Goal: Contribute content

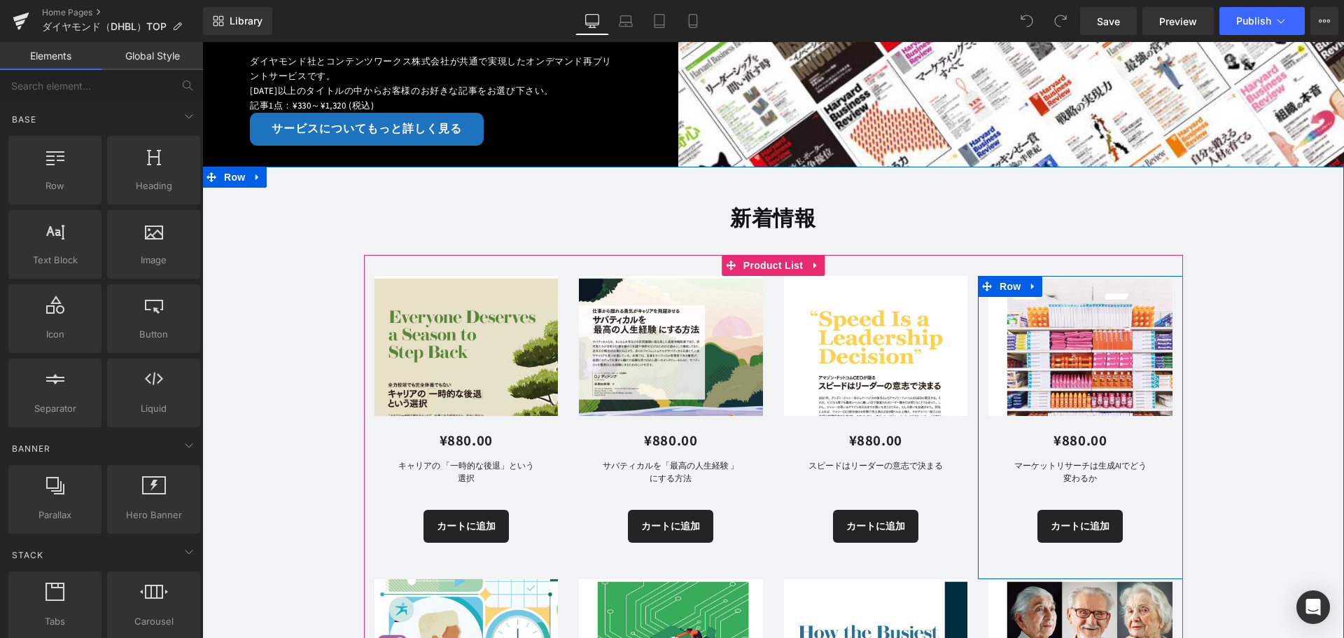
scroll to position [280, 0]
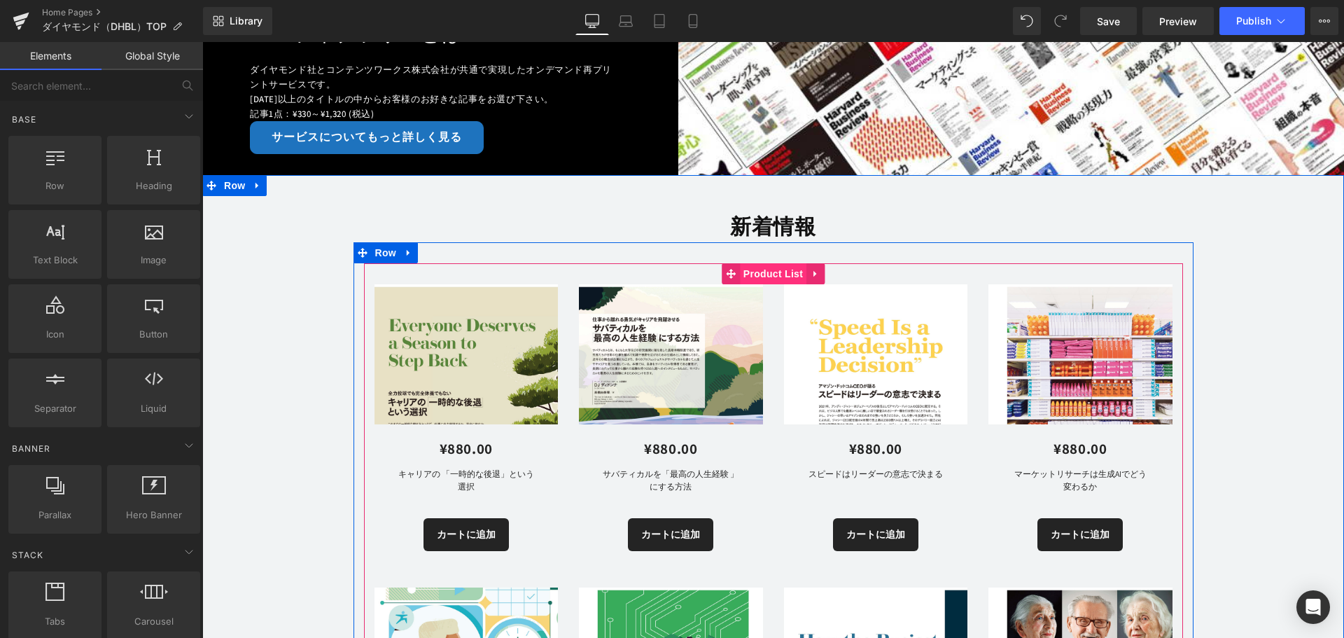
click at [759, 274] on span "Product List" at bounding box center [773, 273] width 66 height 21
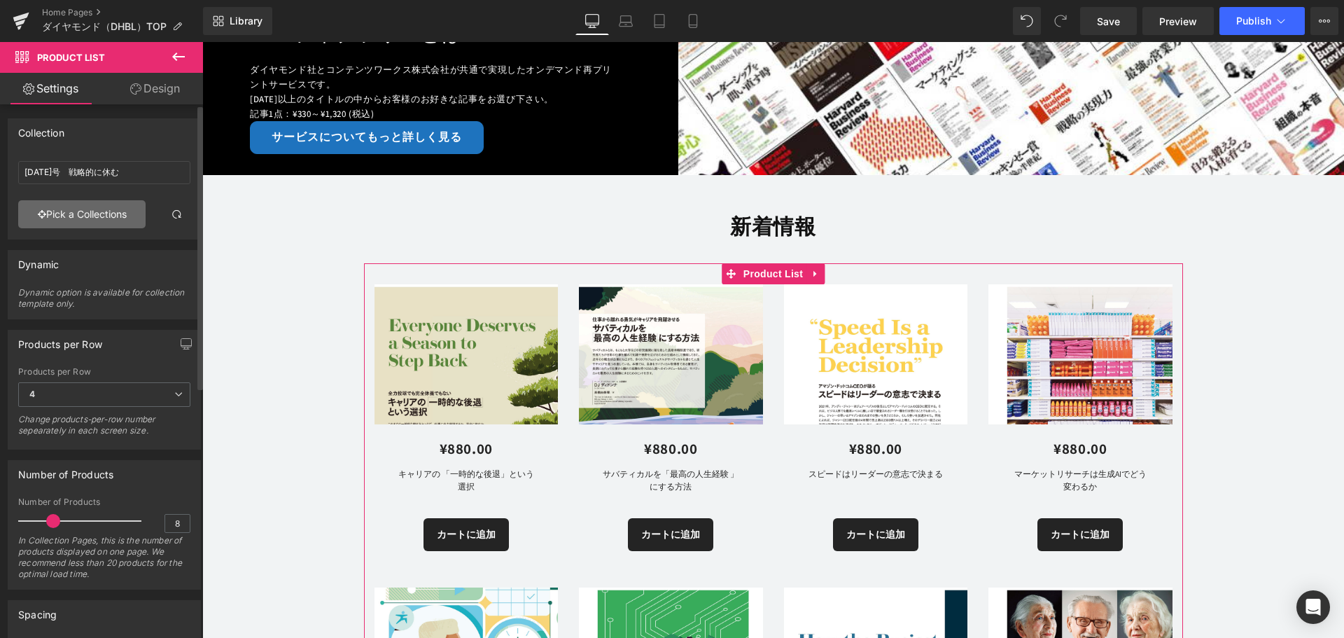
click at [106, 213] on link "Pick a Collections" at bounding box center [81, 214] width 127 height 28
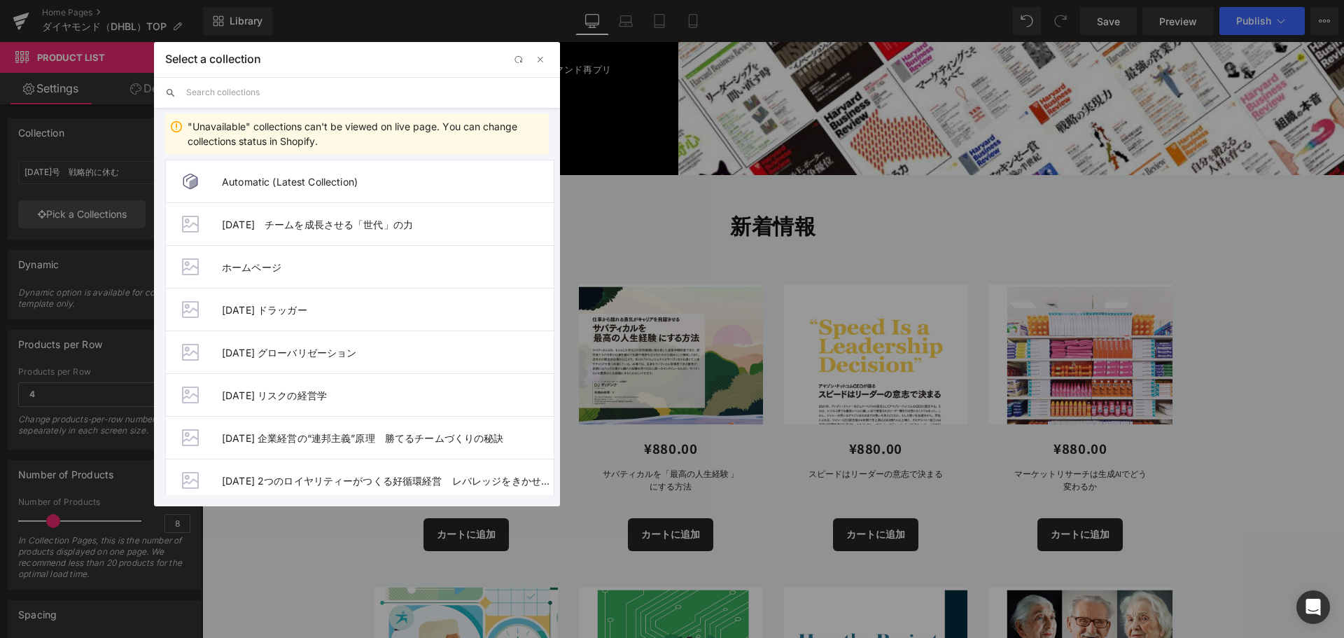
click at [250, 94] on input "text" at bounding box center [367, 92] width 363 height 31
type input "2025"
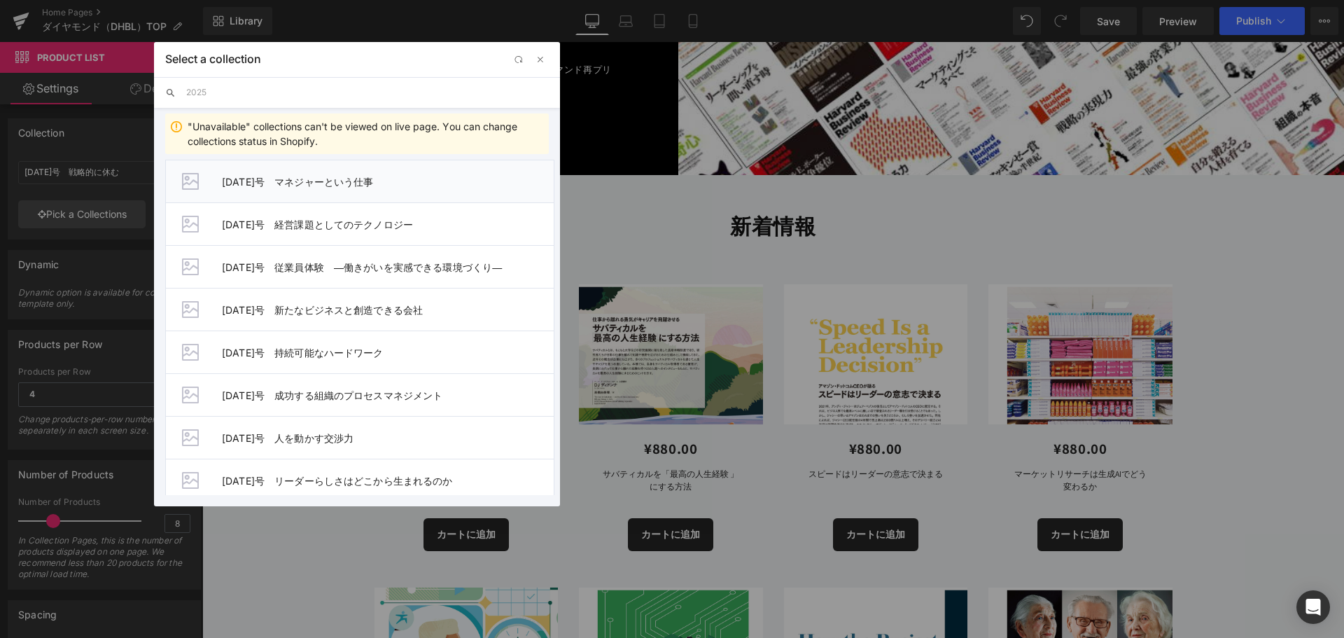
click at [360, 182] on span "[DATE]号　マネジャーという仕事" at bounding box center [388, 182] width 332 height 12
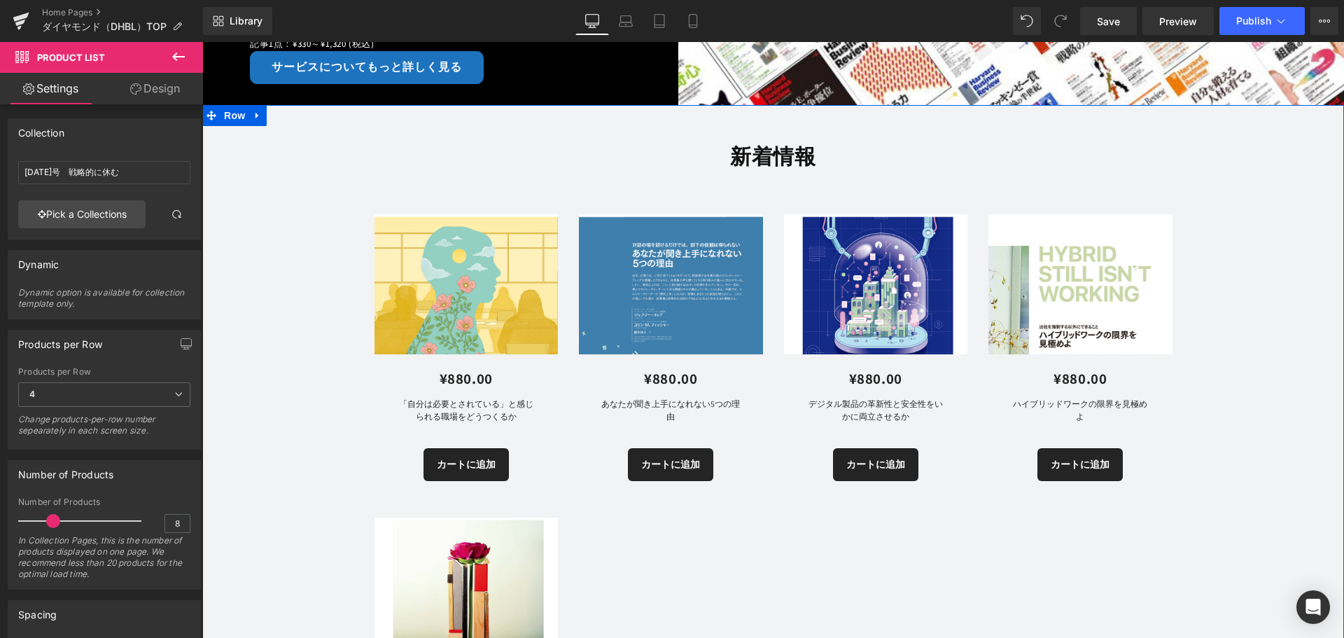
scroll to position [140, 0]
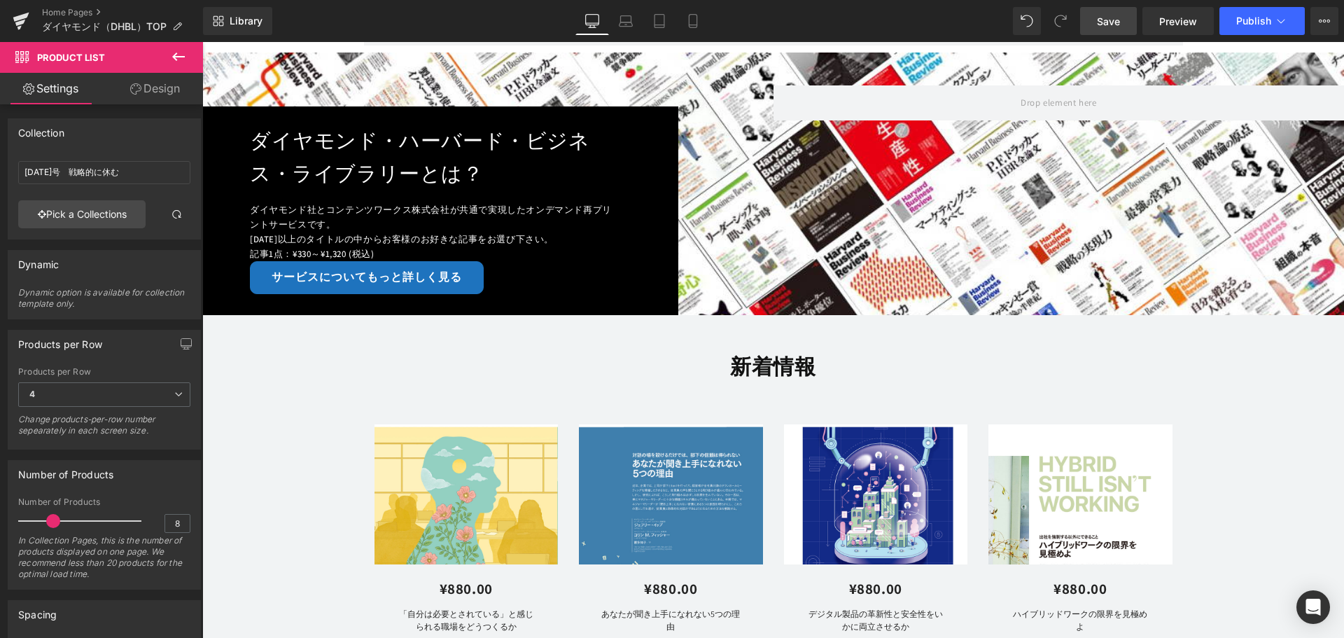
click at [1108, 15] on span "Save" at bounding box center [1108, 21] width 23 height 15
click at [1280, 21] on icon at bounding box center [1281, 21] width 14 height 14
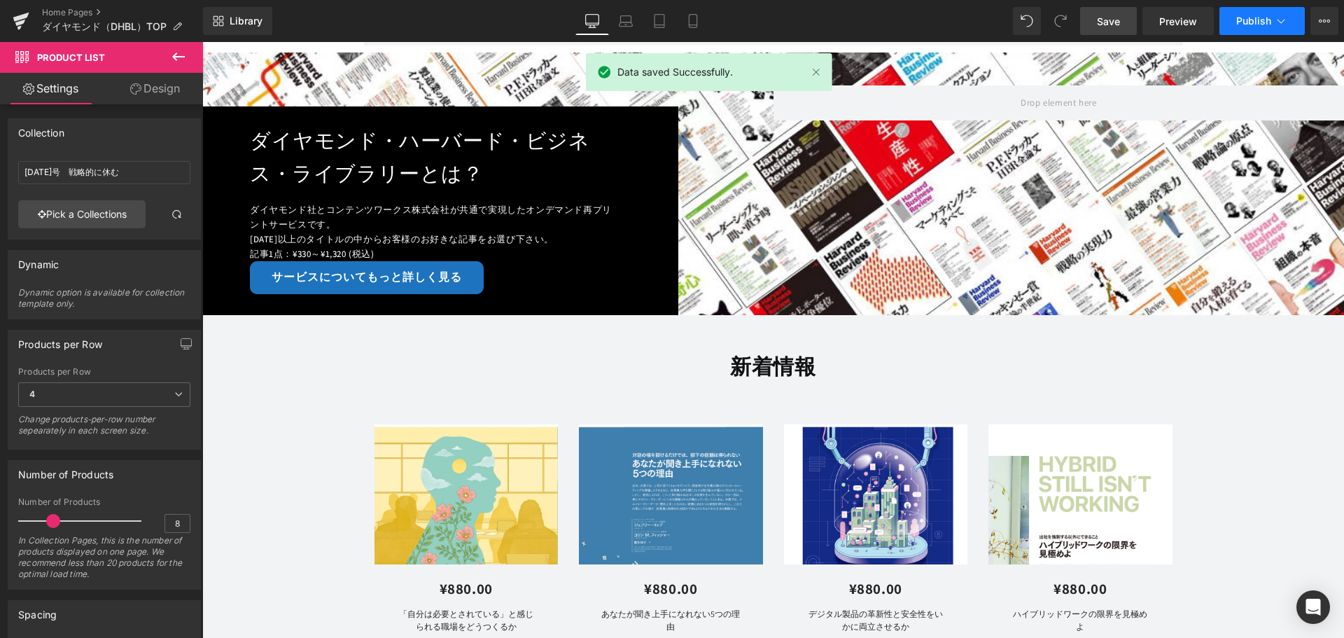
click at [1262, 29] on button "Publish" at bounding box center [1261, 21] width 85 height 28
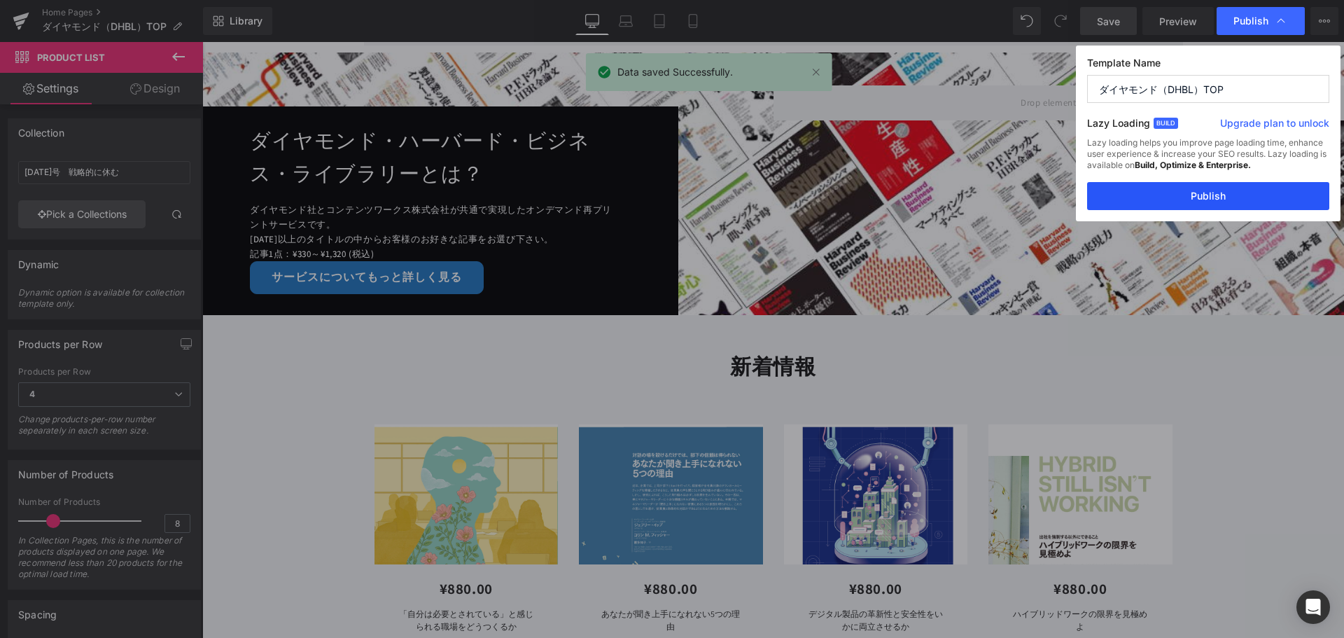
click at [1212, 195] on button "Publish" at bounding box center [1208, 196] width 242 height 28
